Goal: Find specific page/section: Find specific page/section

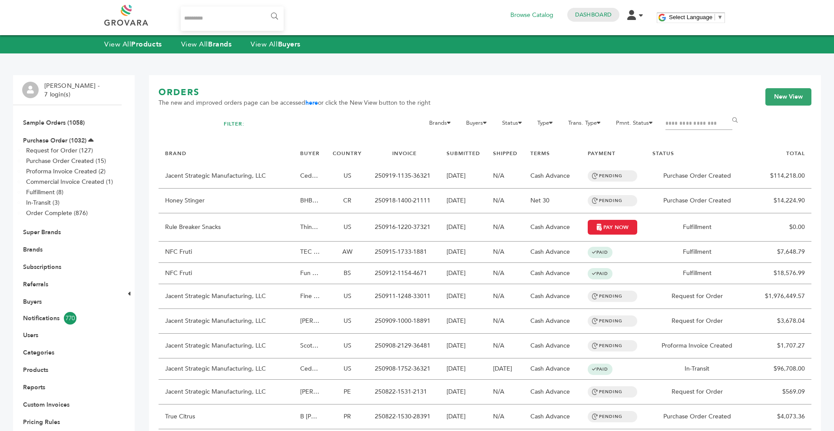
click at [190, 45] on link "View All Brands" at bounding box center [206, 45] width 51 height 10
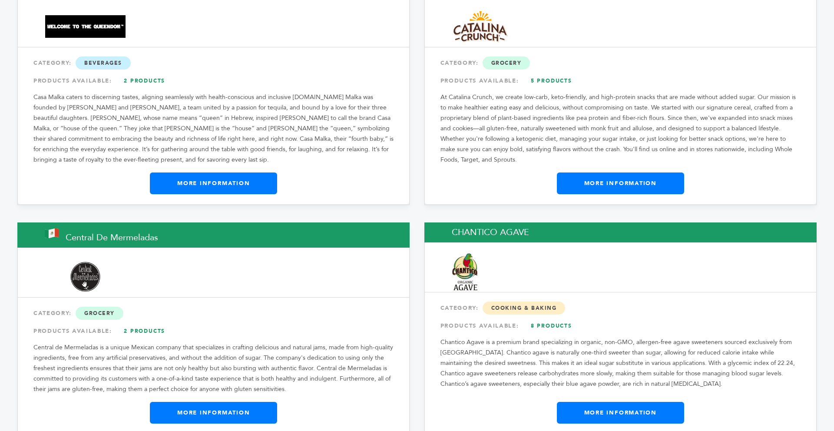
scroll to position [3178, 0]
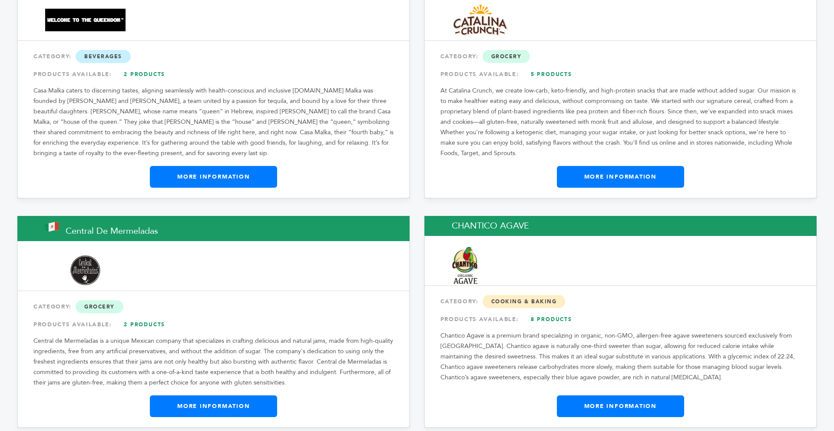
click at [596, 395] on link "More Information" at bounding box center [620, 406] width 127 height 22
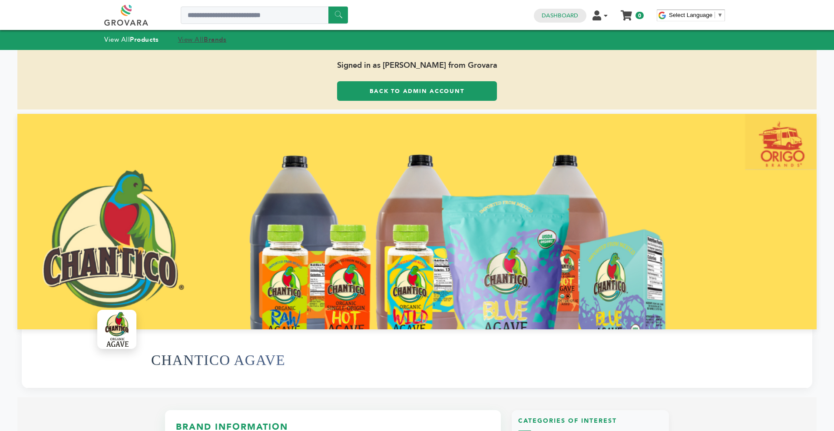
click at [212, 38] on strong "Brands" at bounding box center [215, 39] width 23 height 9
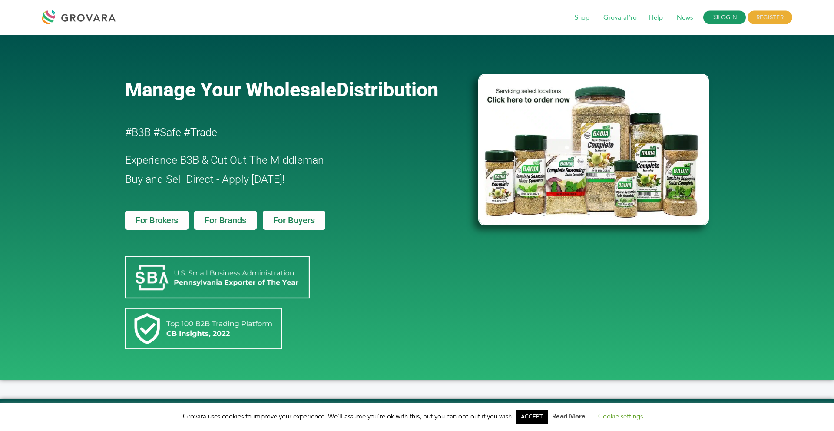
click at [726, 18] on link "LOGIN" at bounding box center [724, 17] width 43 height 13
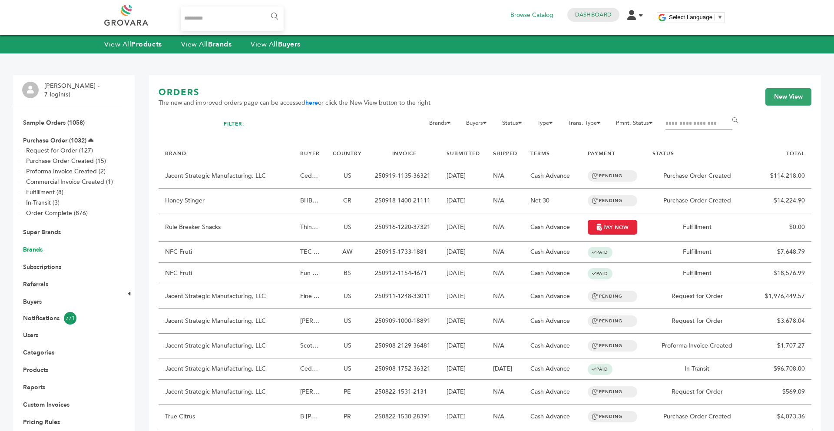
click at [34, 246] on link "Brands" at bounding box center [33, 249] width 20 height 8
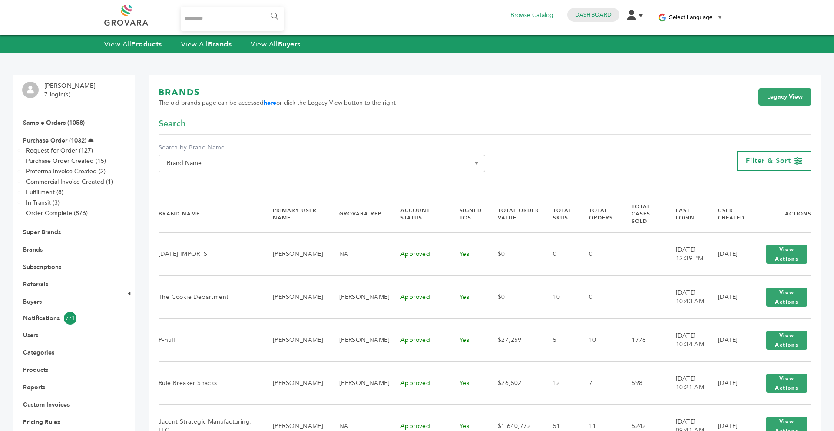
click at [228, 163] on span "Brand Name" at bounding box center [321, 163] width 317 height 12
click at [204, 175] on input "Search" at bounding box center [322, 179] width 322 height 11
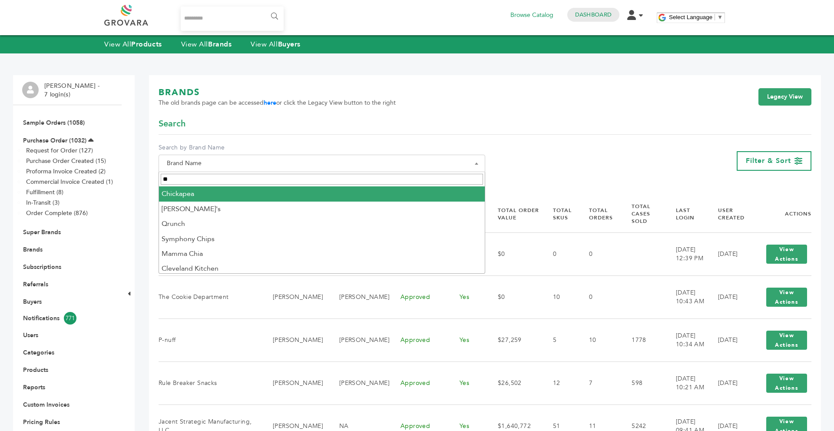
type input "*"
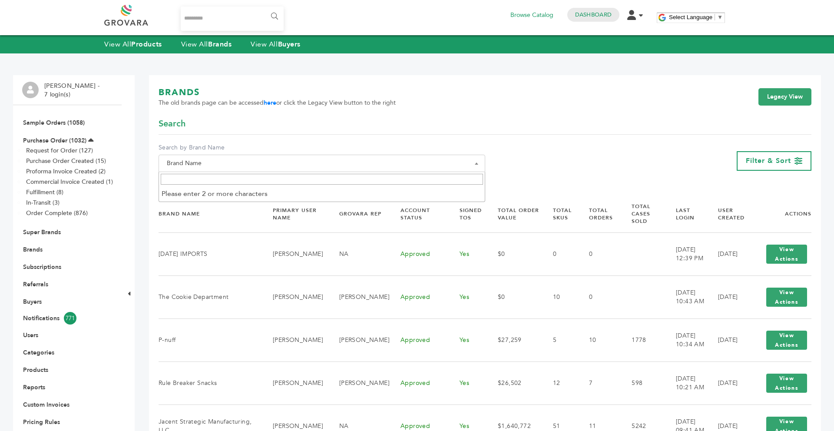
paste input "**********"
type input "**********"
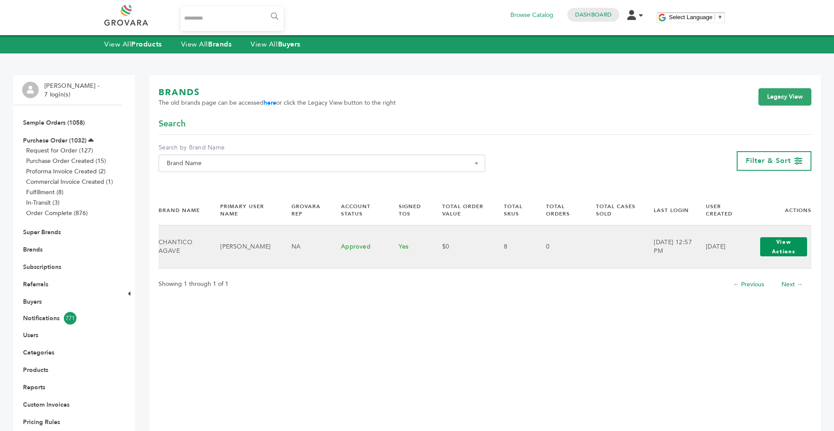
click at [781, 244] on button "View Actions" at bounding box center [783, 246] width 47 height 19
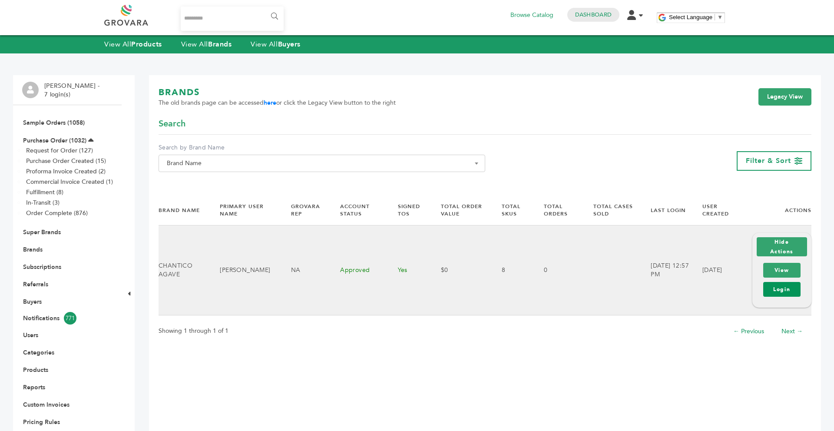
click at [776, 293] on link "Login" at bounding box center [781, 289] width 37 height 15
